Goal: Register for event/course

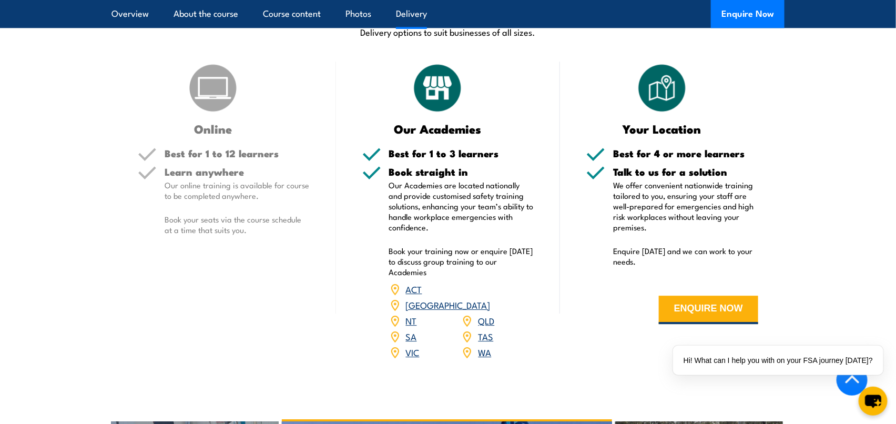
scroll to position [1226, 0]
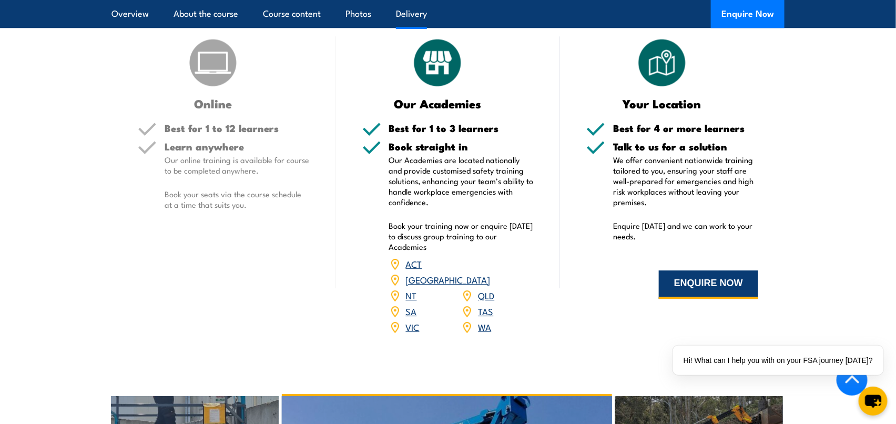
click at [688, 287] on button "ENQUIRE NOW" at bounding box center [708, 284] width 99 height 28
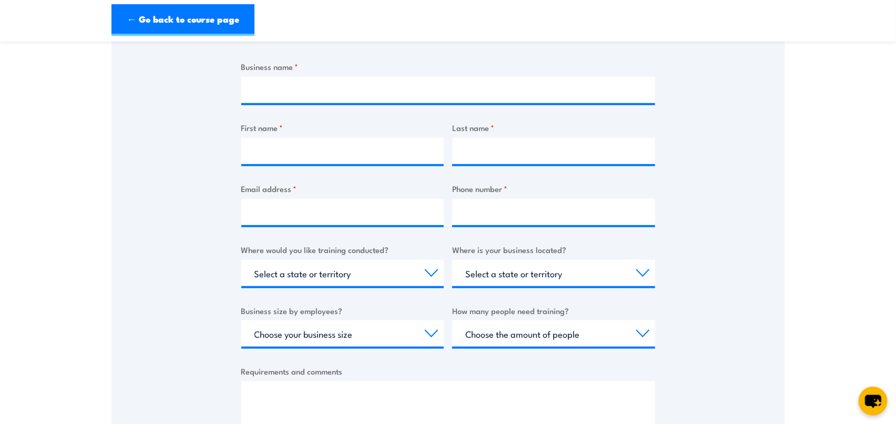
scroll to position [175, 0]
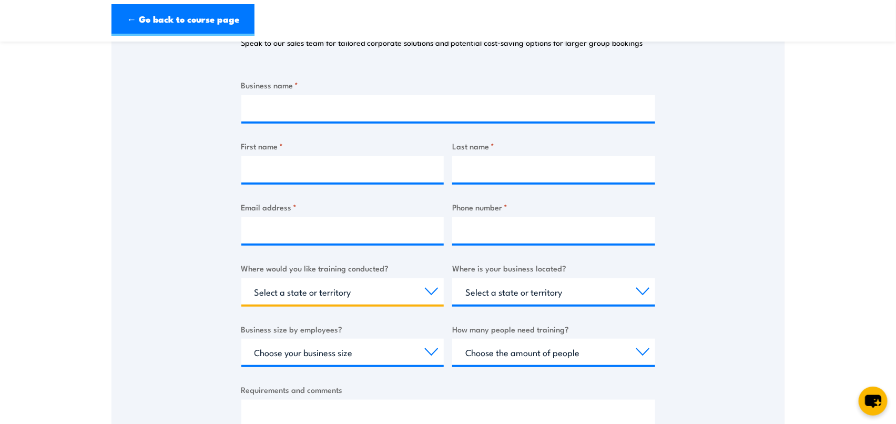
click at [426, 298] on select "Select a state or territory Nationally - multiple locations QLD NSW VIC SA ACT …" at bounding box center [342, 291] width 203 height 26
select select "VIC"
click at [241, 278] on select "Select a state or territory Nationally - multiple locations QLD NSW VIC SA ACT …" at bounding box center [342, 291] width 203 height 26
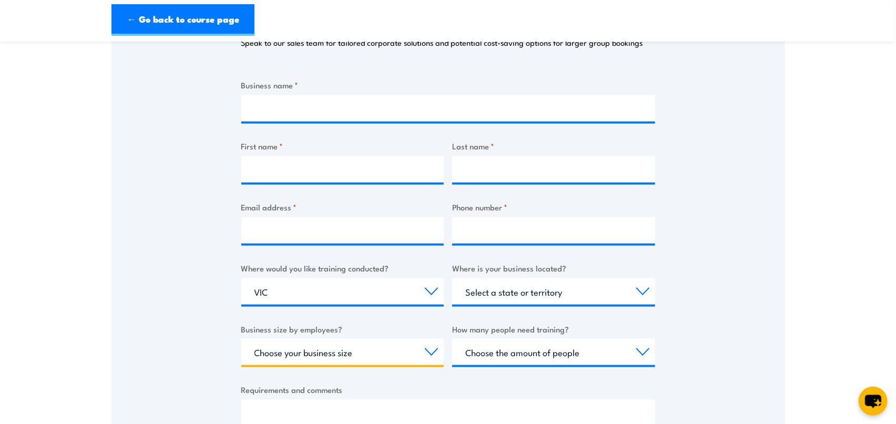
click at [427, 351] on select "Choose your business size 1 to 19 20 to 199 200+" at bounding box center [342, 352] width 203 height 26
select select "20 to 199"
click at [241, 339] on select "Choose your business size 1 to 19 20 to 199 200+" at bounding box center [342, 352] width 203 height 26
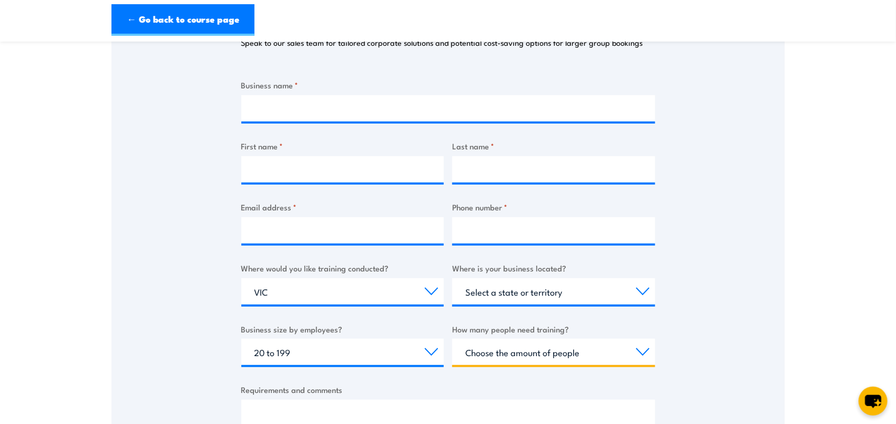
click at [644, 352] on select "Choose the amount of people 1 to 4 5 to 19 20+" at bounding box center [553, 352] width 203 height 26
select select "5 to 19"
click at [452, 339] on select "Choose the amount of people 1 to 4 5 to 19 20+" at bounding box center [553, 352] width 203 height 26
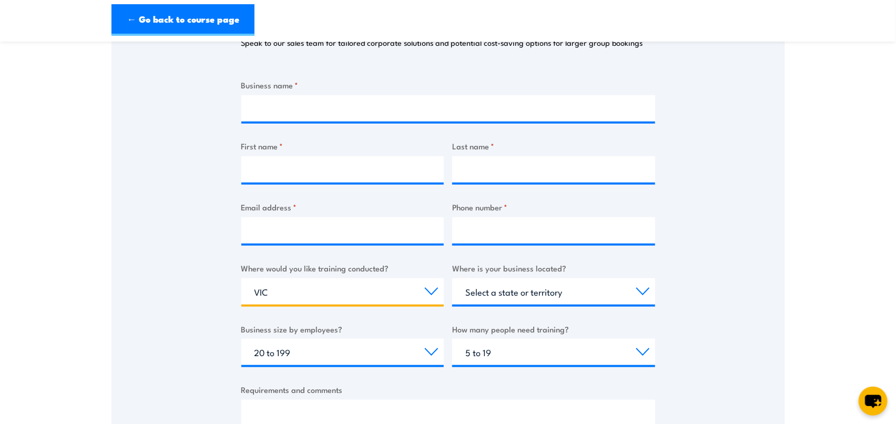
click at [433, 291] on select "Select a state or territory Nationally - multiple locations QLD NSW VIC SA ACT …" at bounding box center [342, 291] width 203 height 26
click at [241, 278] on select "Select a state or territory Nationally - multiple locations QLD NSW VIC SA ACT …" at bounding box center [342, 291] width 203 height 26
click at [549, 290] on select "Select a state or territory QLD NSW VIC SA ACT WA TAS NT" at bounding box center [553, 291] width 203 height 26
select select "VIC"
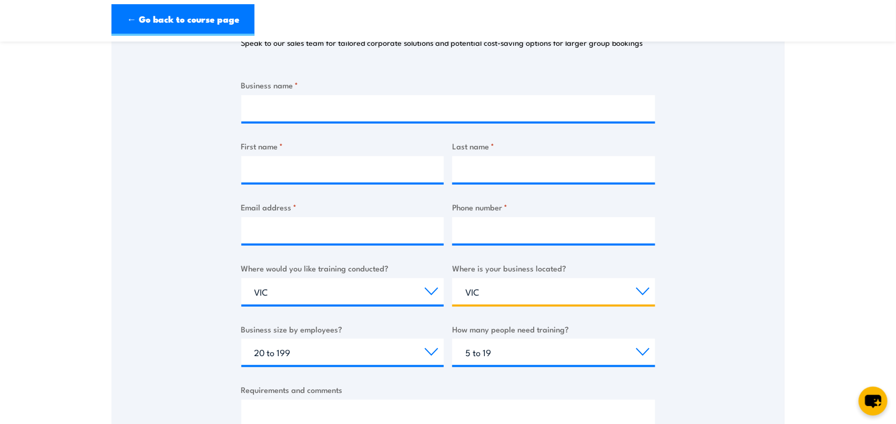
click at [452, 278] on select "Select a state or territory QLD NSW VIC SA ACT WA TAS NT" at bounding box center [553, 291] width 203 height 26
click at [196, 336] on div "Thank you for your interest in this course. Speak to our sales team for tailore…" at bounding box center [447, 224] width 673 height 525
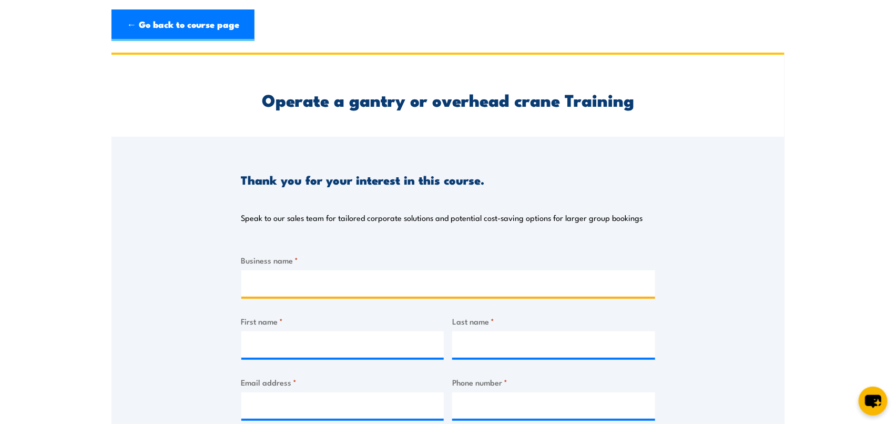
click at [281, 280] on input "Business name *" at bounding box center [448, 283] width 414 height 26
type input "CBI-Electric Australia"
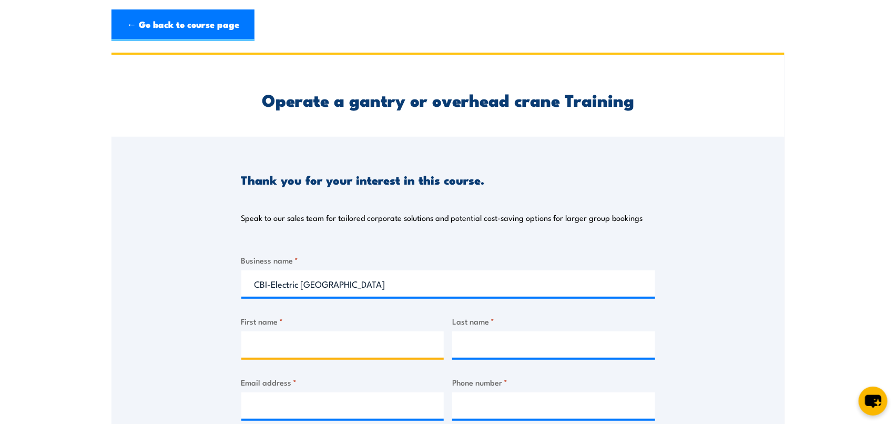
click at [368, 356] on input "First name *" at bounding box center [342, 344] width 203 height 26
type input "Aruna"
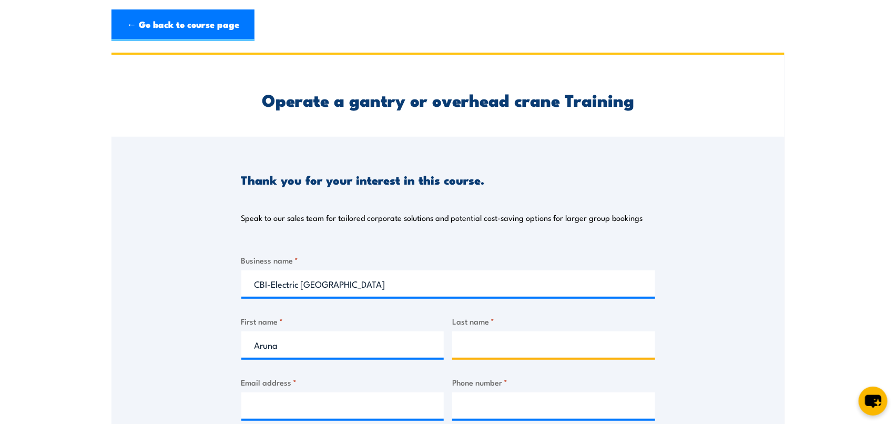
click at [488, 339] on input "Last name *" at bounding box center [553, 344] width 203 height 26
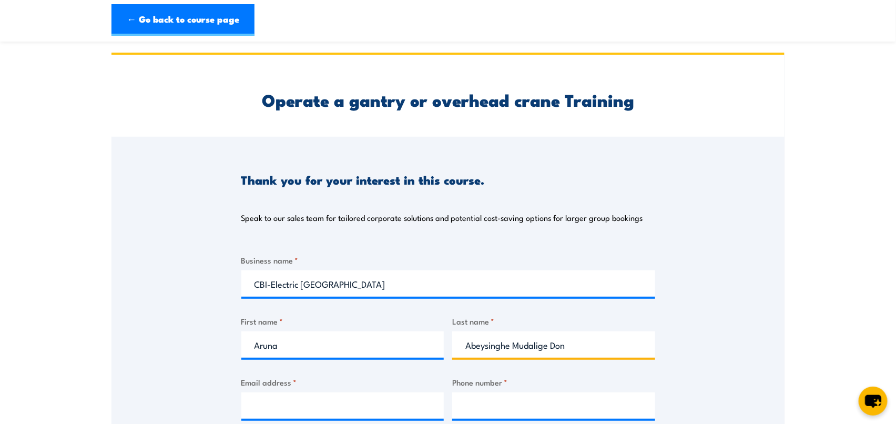
scroll to position [175, 0]
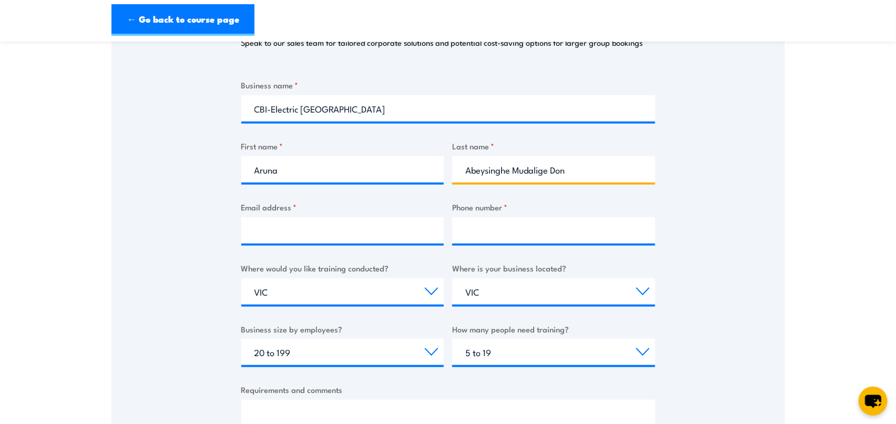
type input "Abeysinghe Mudalige Don"
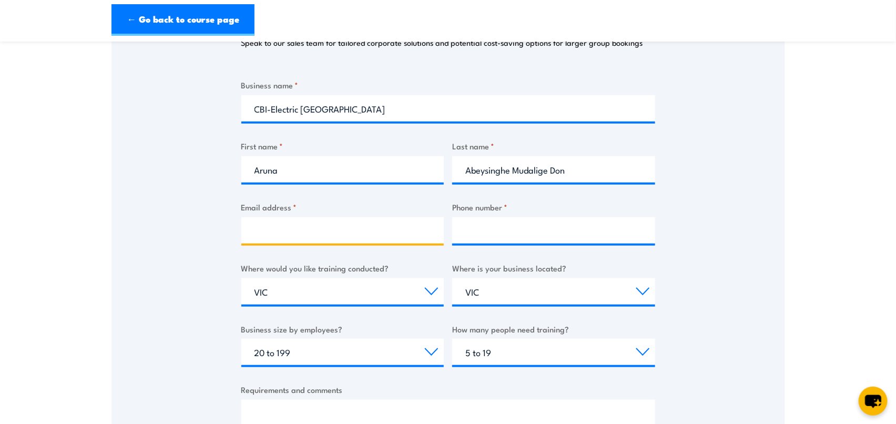
click at [302, 219] on input "Email address *" at bounding box center [342, 230] width 203 height 26
click at [321, 228] on input "Email address *" at bounding box center [342, 230] width 203 height 26
paste input "sabeysinghe@cbi-electric.com.au"
type input "sabeysinghe@cbi-electric.com.au"
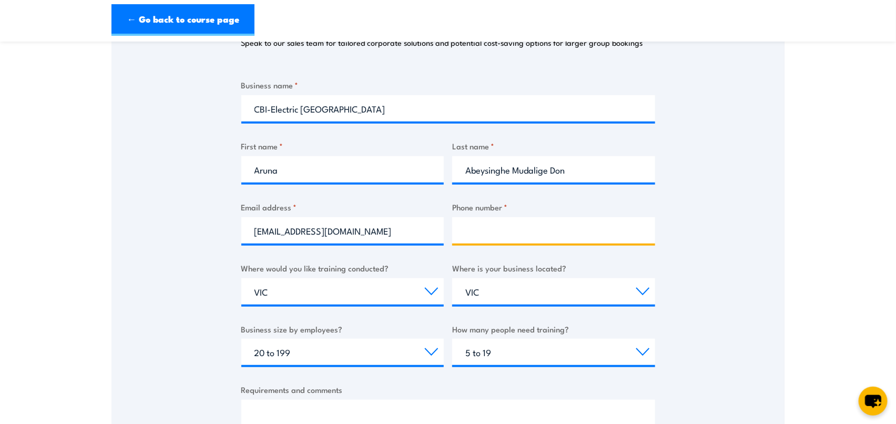
click at [524, 234] on input "Phone number *" at bounding box center [553, 230] width 203 height 26
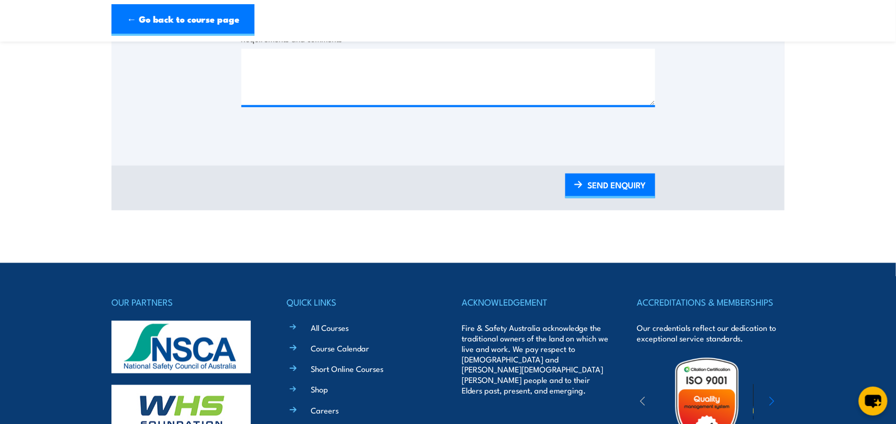
scroll to position [350, 0]
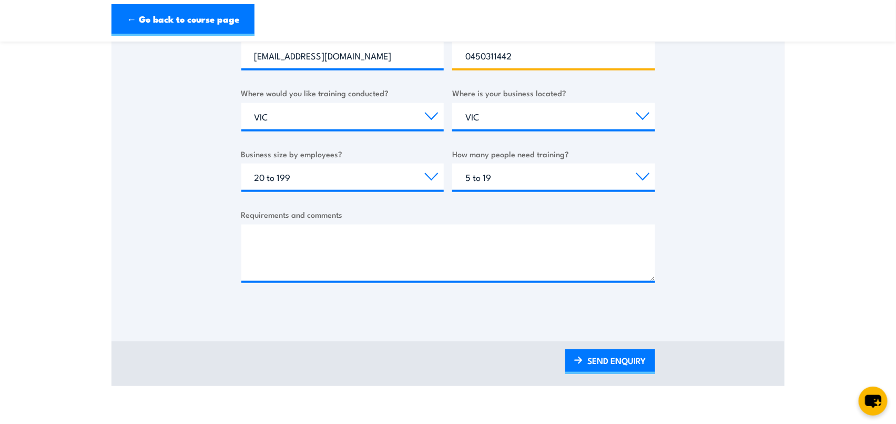
type input "0450311442"
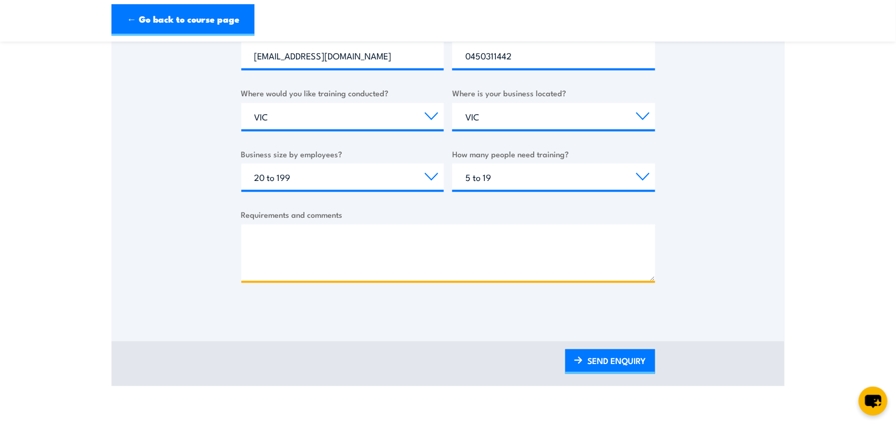
click at [308, 243] on textarea "Requirements and comments" at bounding box center [448, 252] width 414 height 56
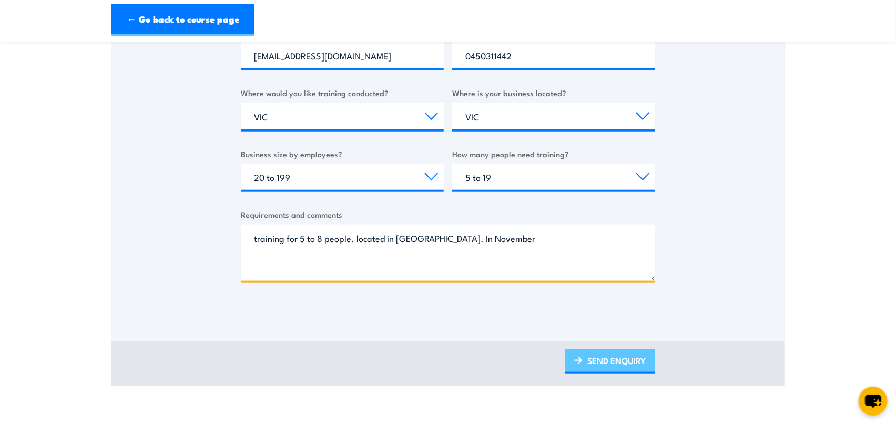
type textarea "training for 5 to 8 people. located in Dandenong South. In November"
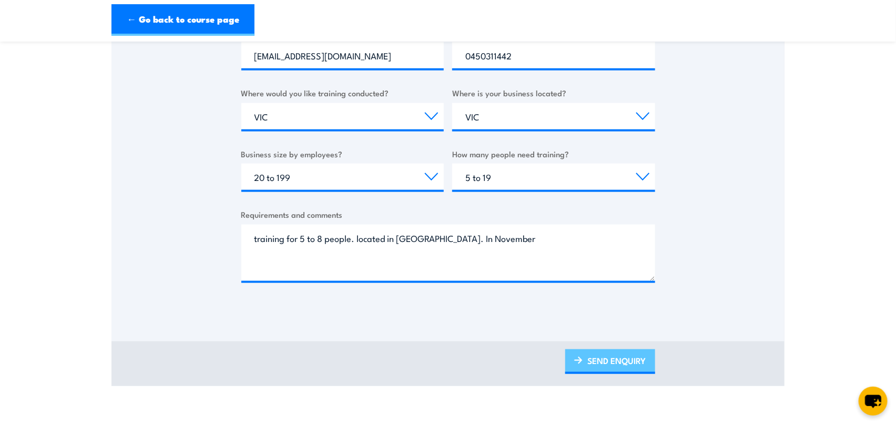
click at [595, 362] on link "SEND ENQUIRY" at bounding box center [610, 361] width 90 height 25
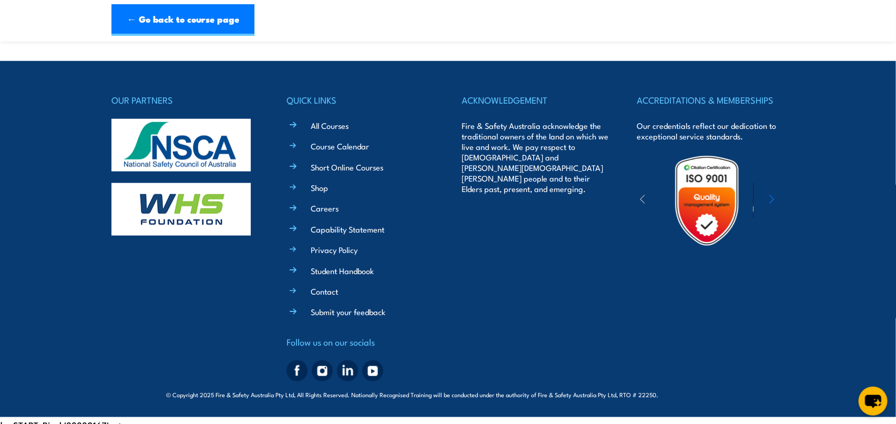
scroll to position [0, 0]
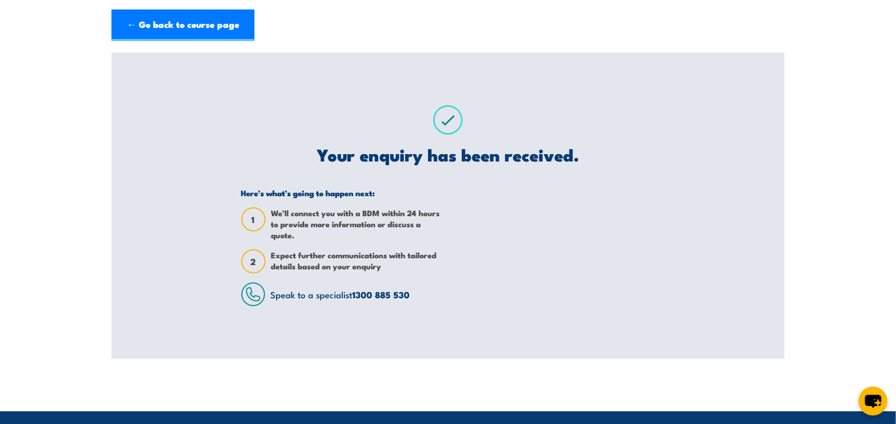
click at [87, 185] on section "Operate a gantry or overhead crane Training Thank you for your interest in this…" at bounding box center [448, 206] width 896 height 306
